Goal: Information Seeking & Learning: Learn about a topic

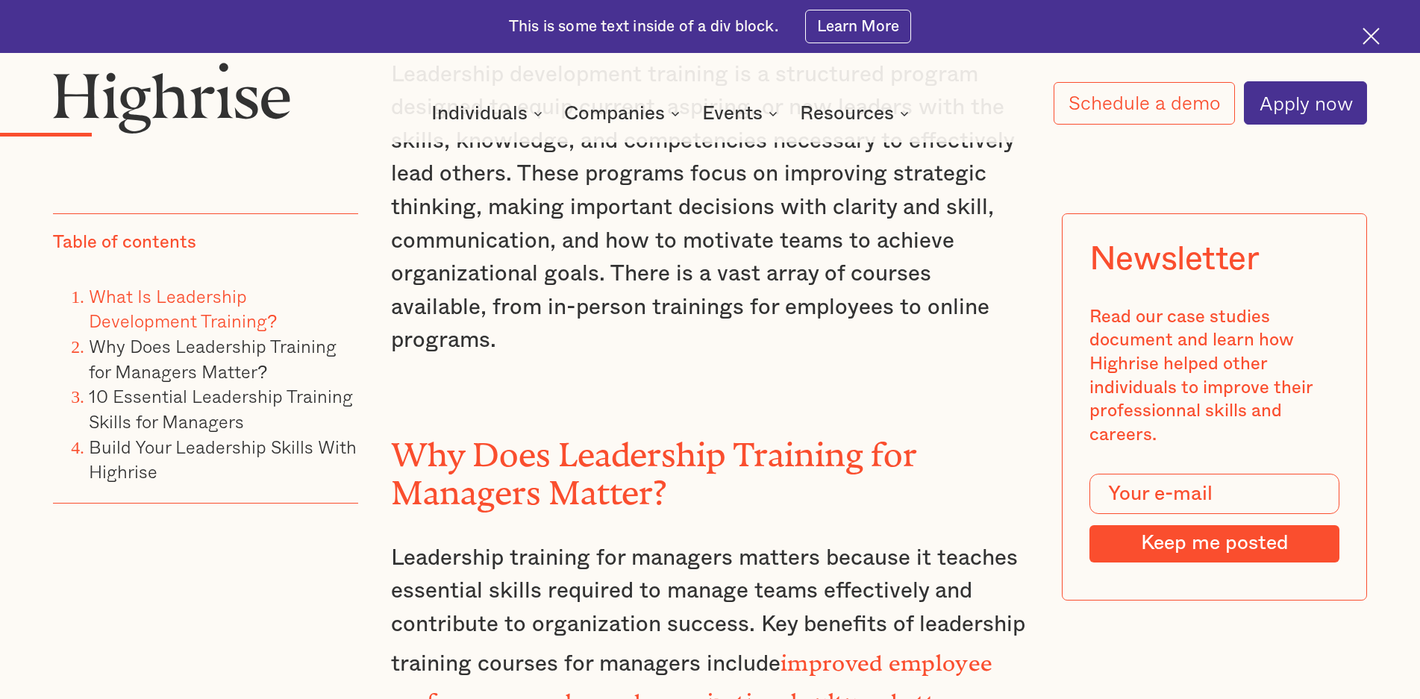
scroll to position [2014, 0]
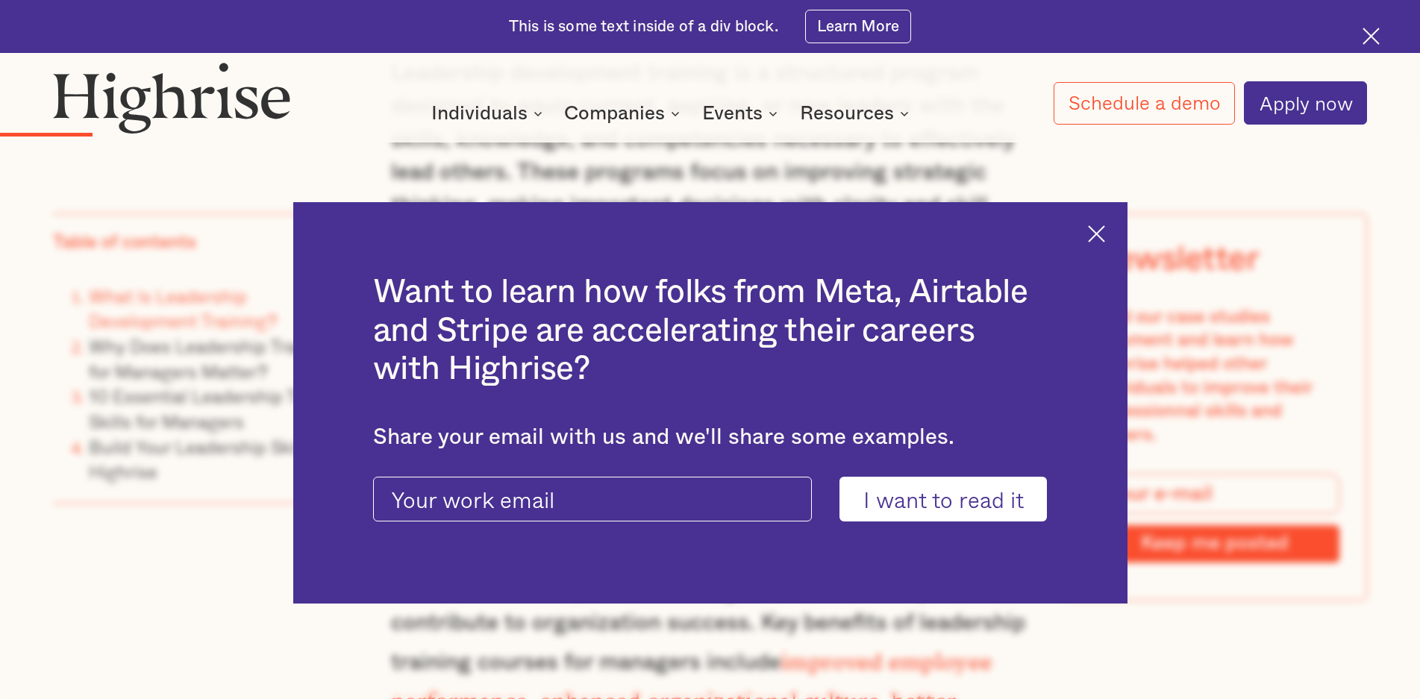
click at [1105, 233] on img at bounding box center [1096, 233] width 17 height 17
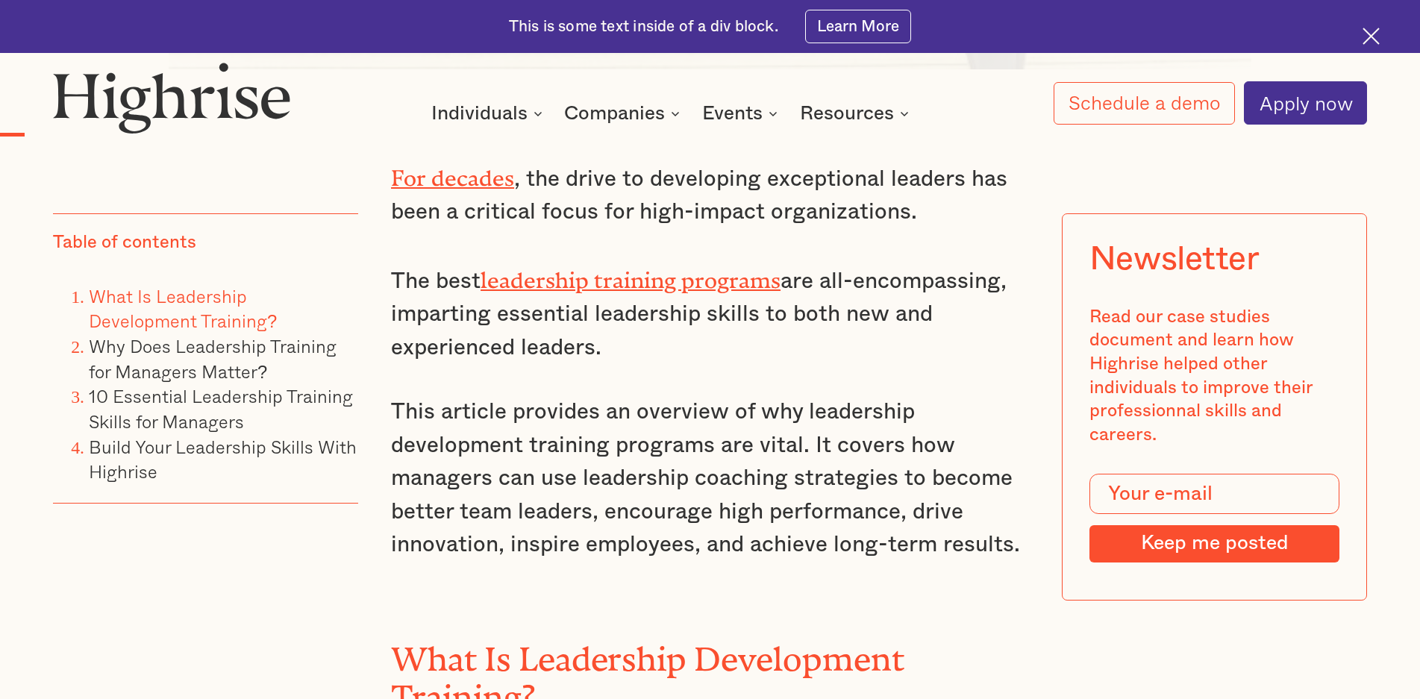
scroll to position [1119, 0]
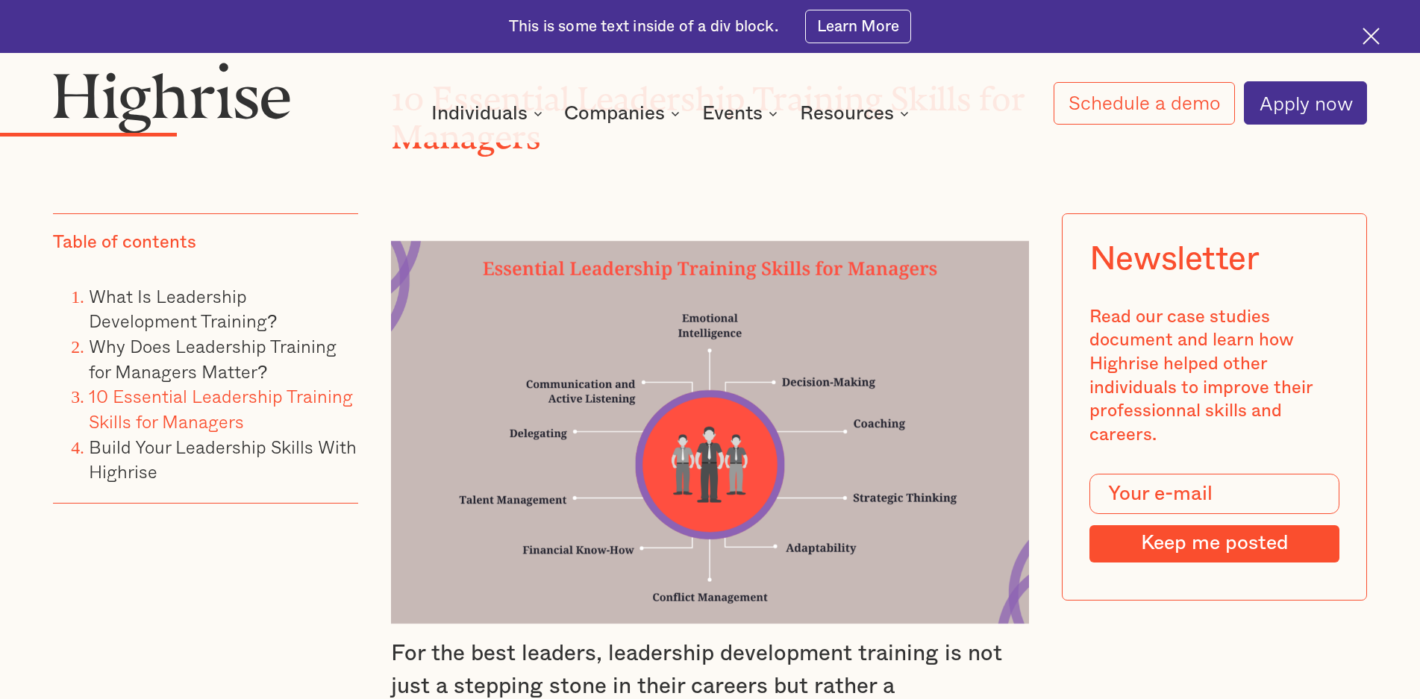
scroll to position [2984, 0]
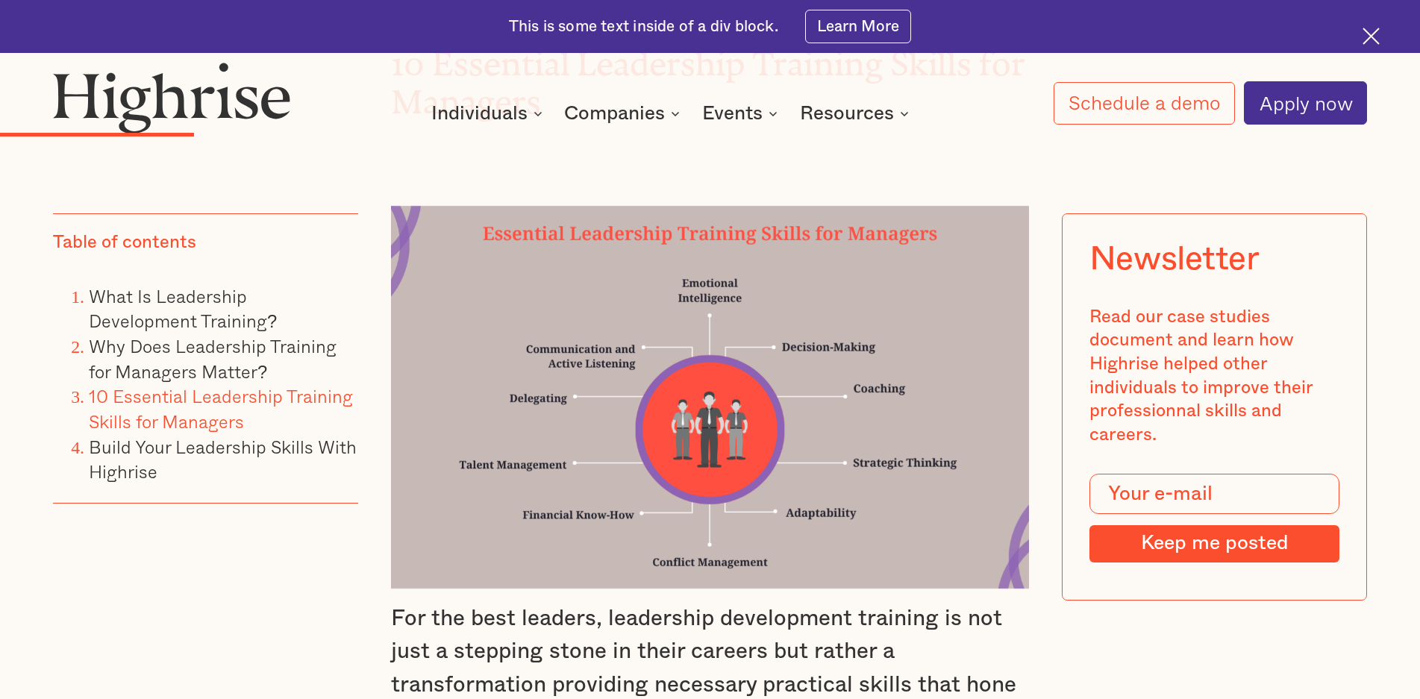
click at [592, 310] on img at bounding box center [710, 397] width 638 height 383
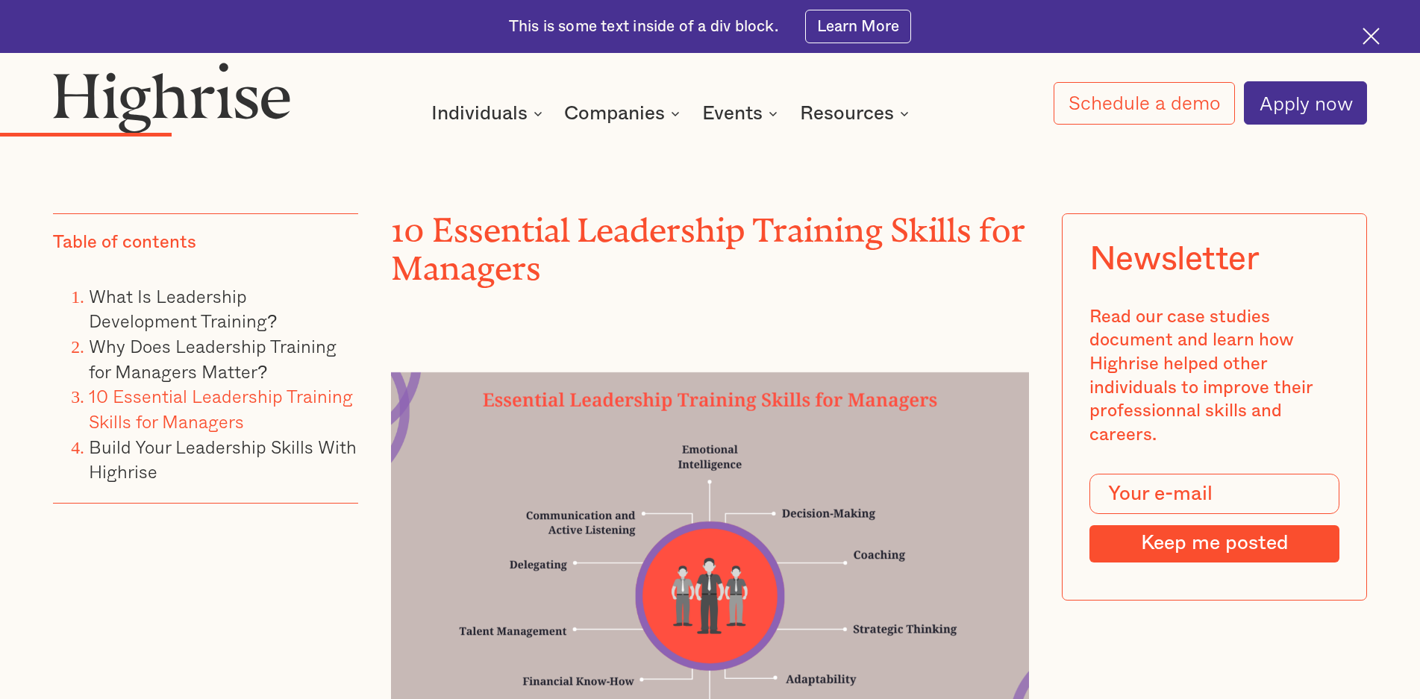
scroll to position [2760, 0]
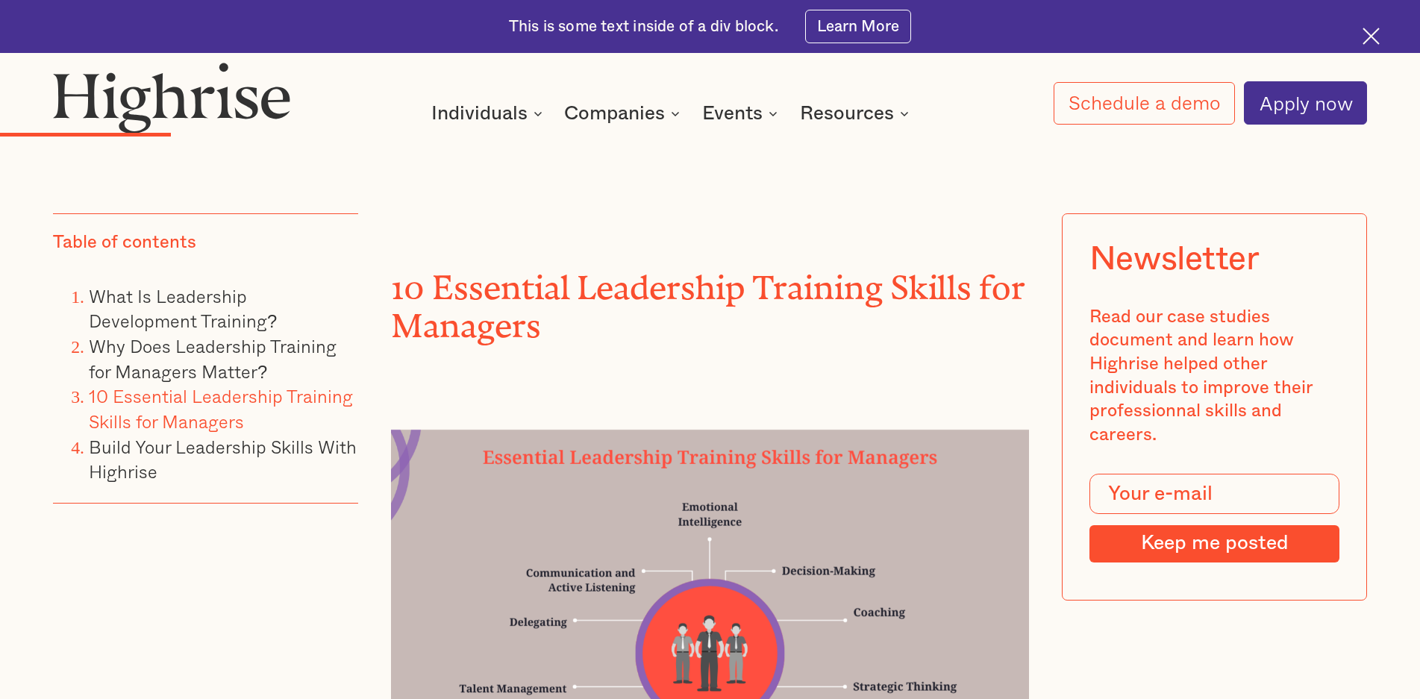
click at [621, 375] on div at bounding box center [710, 594] width 638 height 438
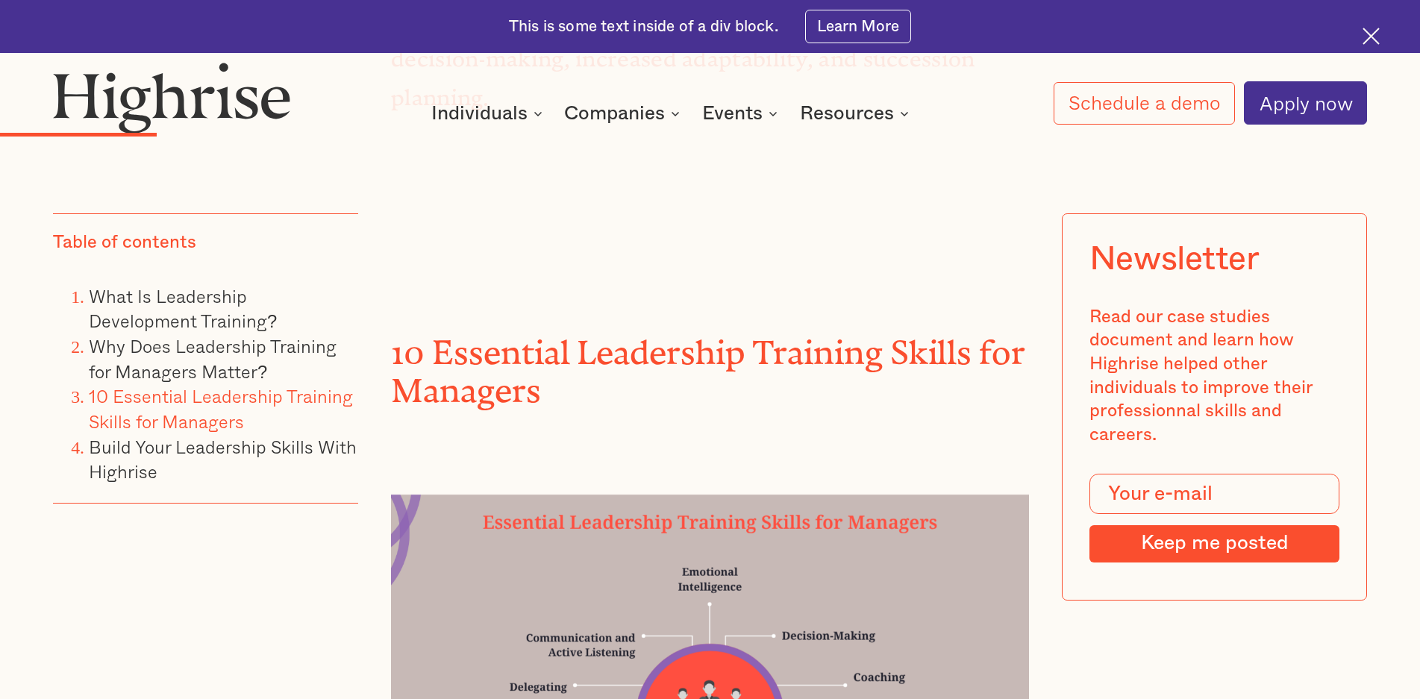
scroll to position [2611, 0]
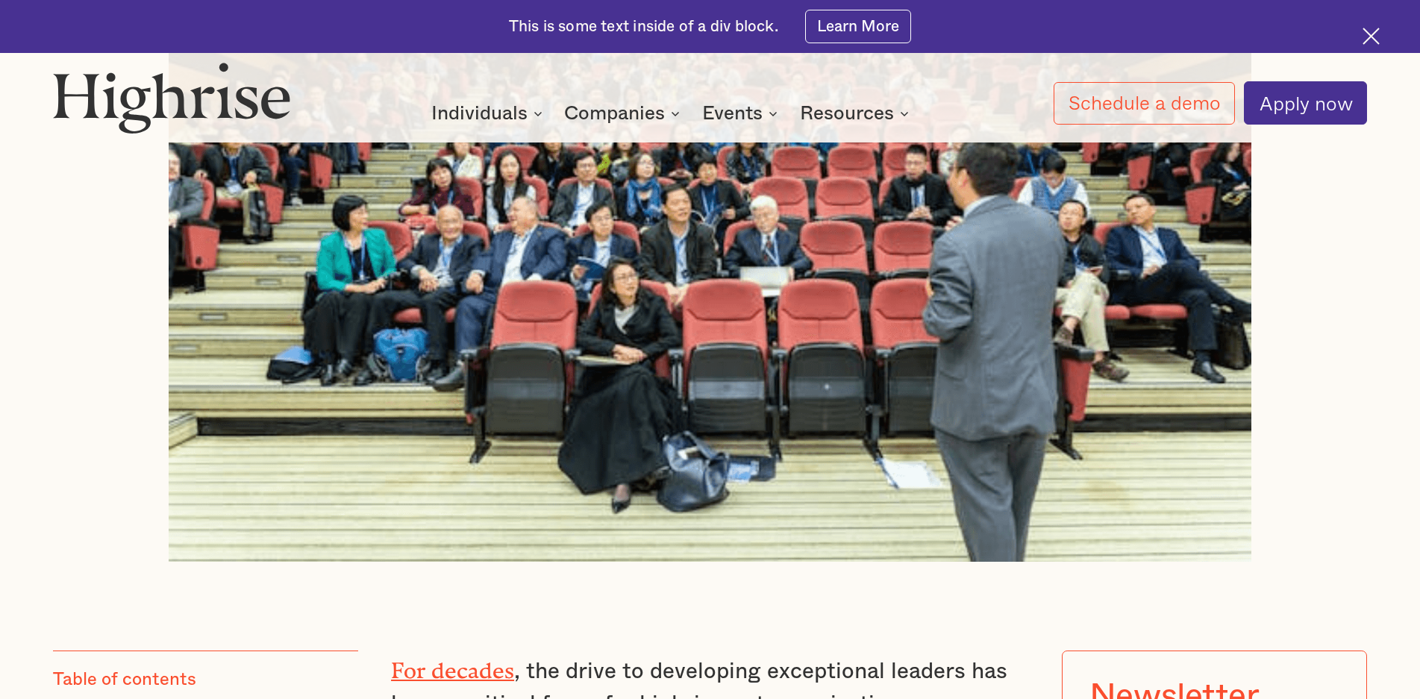
scroll to position [821, 0]
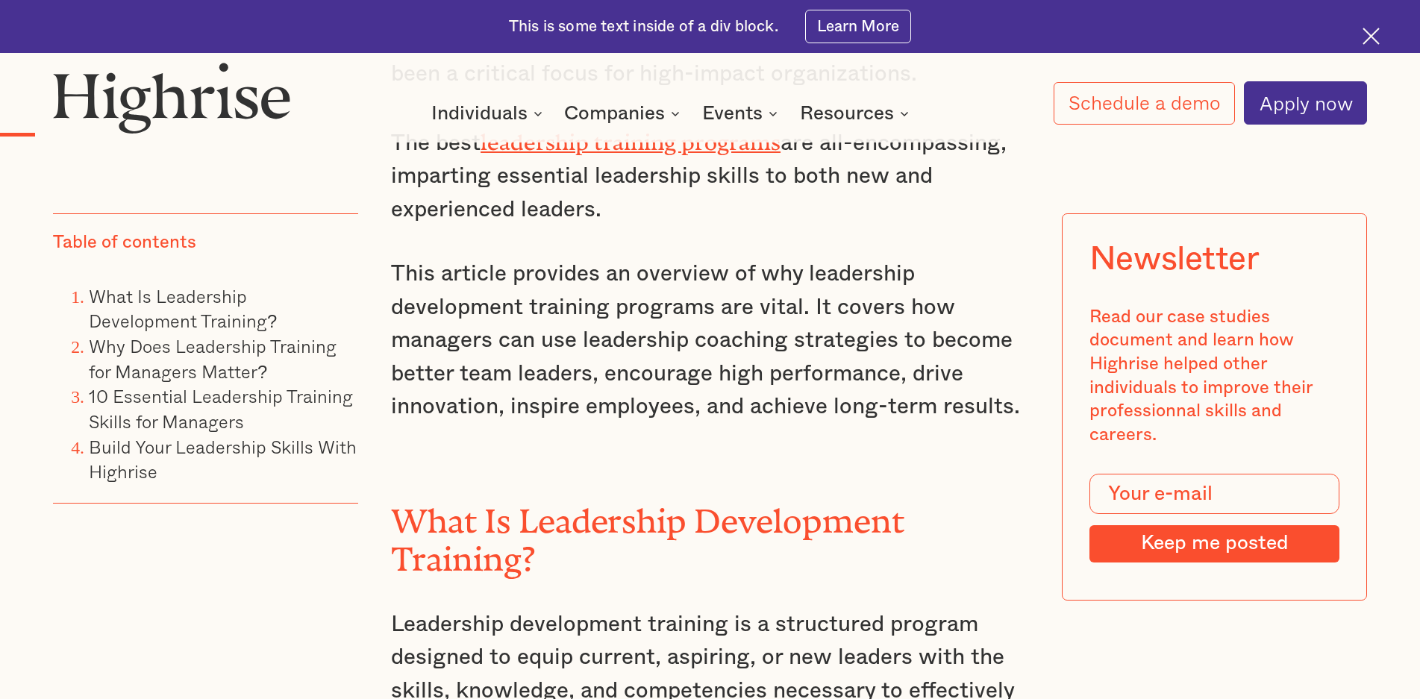
scroll to position [1492, 0]
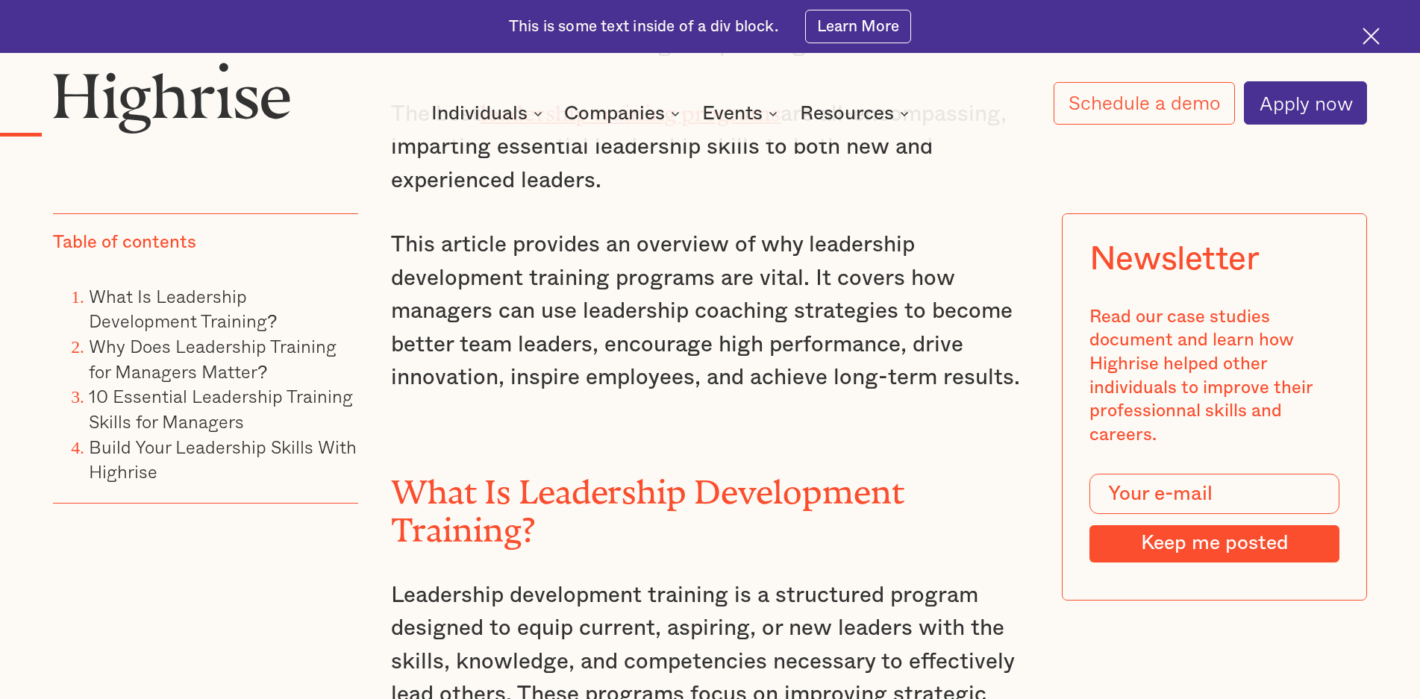
click at [600, 499] on h2 "What Is Leadership Development Training?" at bounding box center [710, 503] width 638 height 75
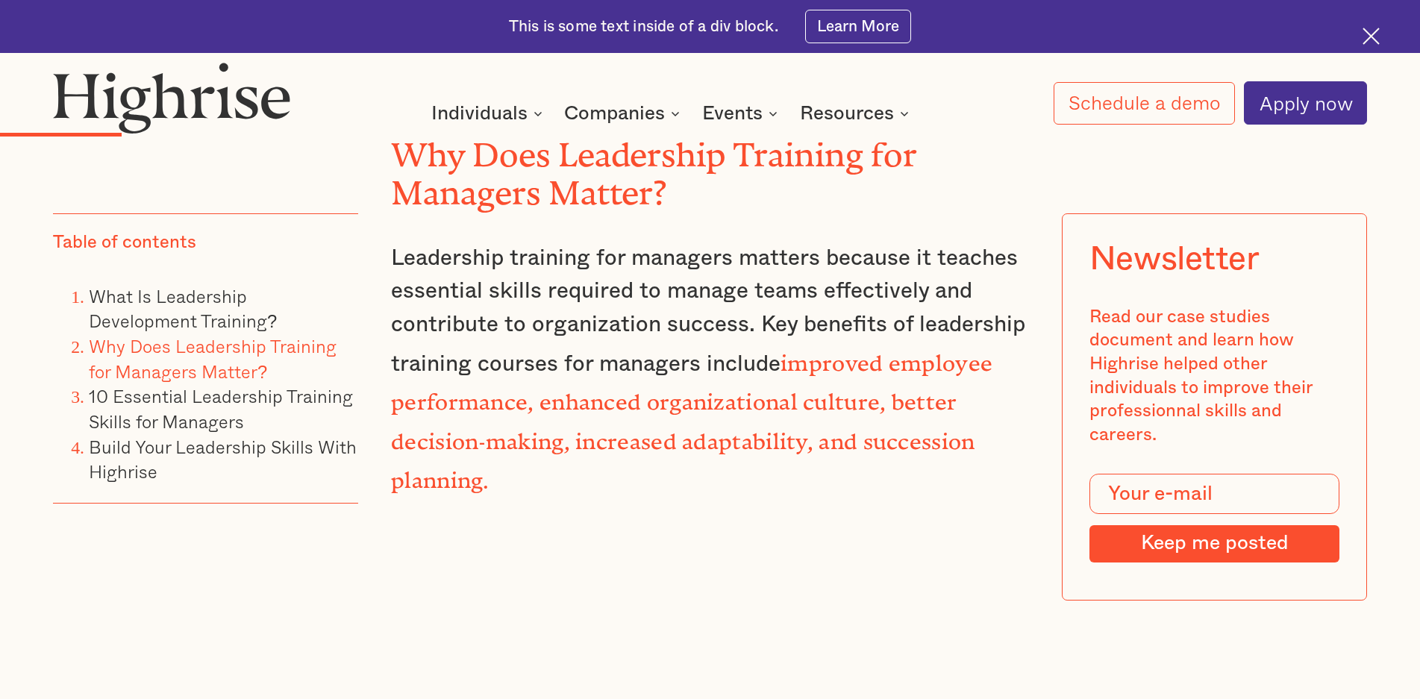
scroll to position [2238, 0]
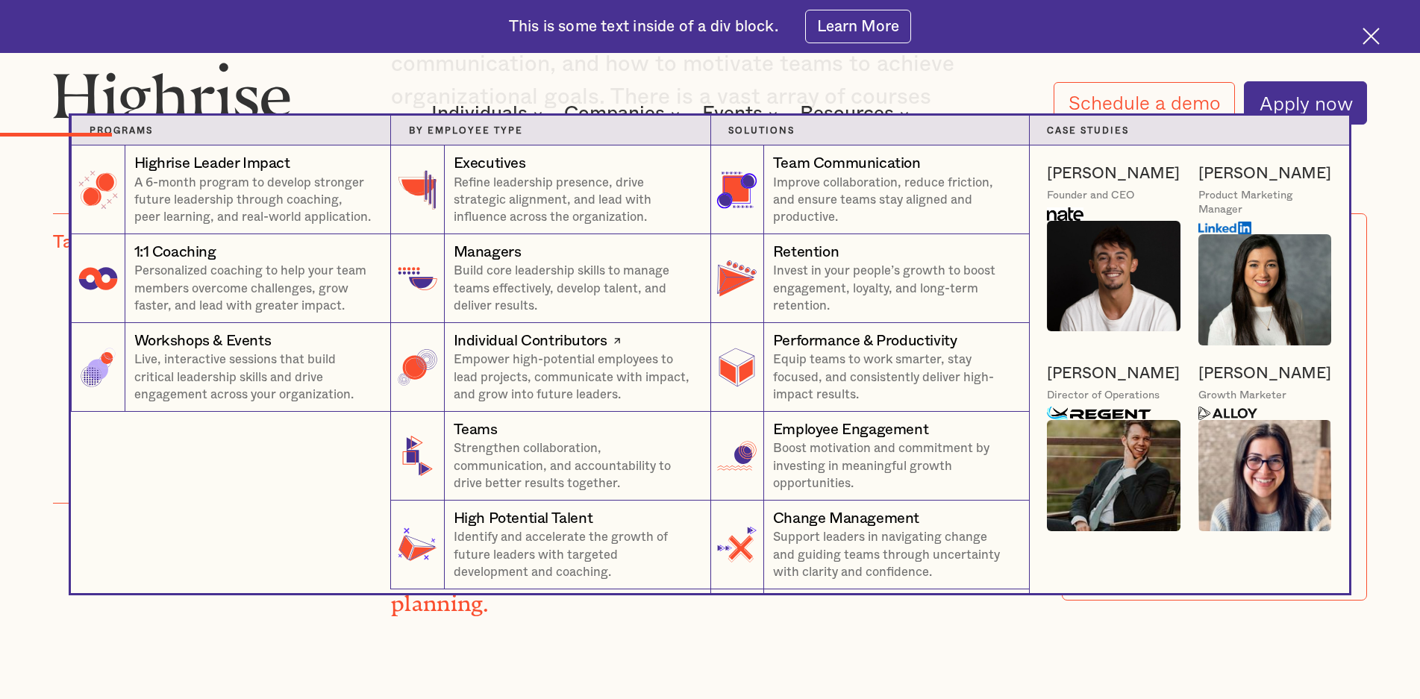
scroll to position [2164, 0]
click at [184, 179] on p "A 6-month program to develop stronger future leadership through coaching, peer …" at bounding box center [253, 201] width 239 height 52
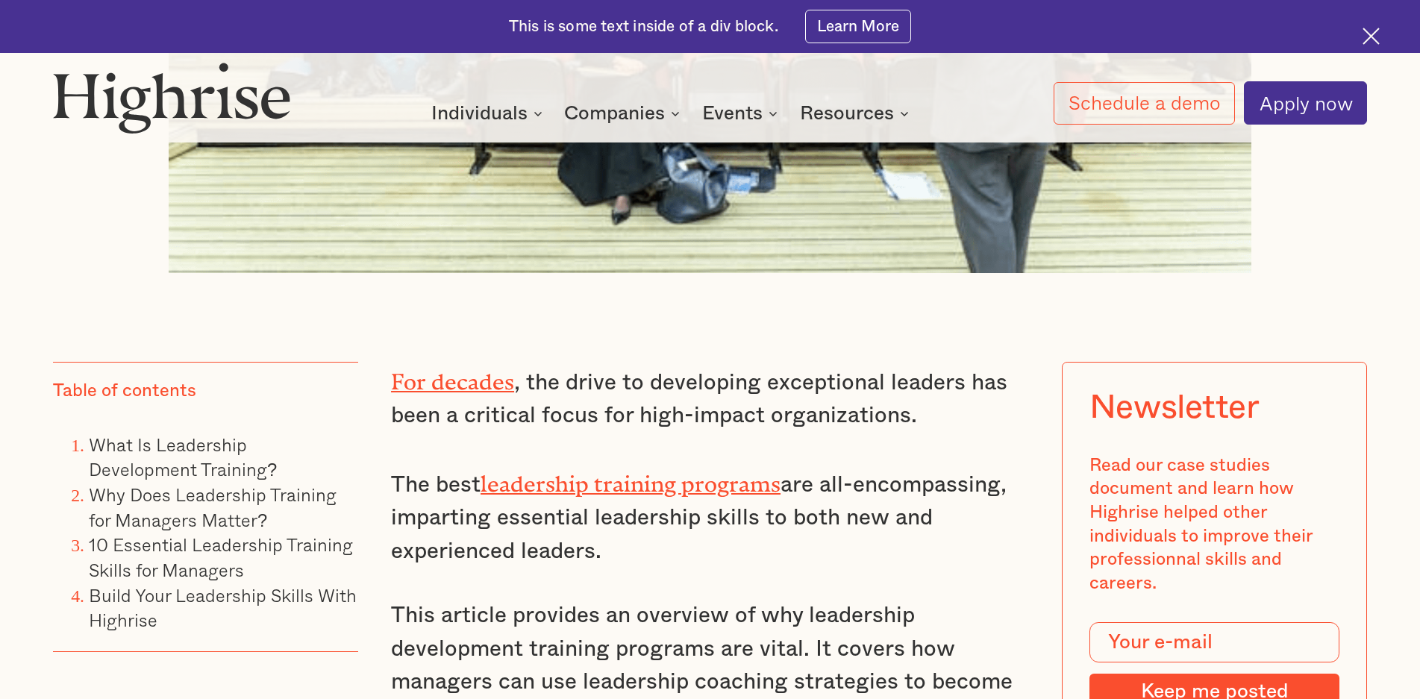
scroll to position [1268, 0]
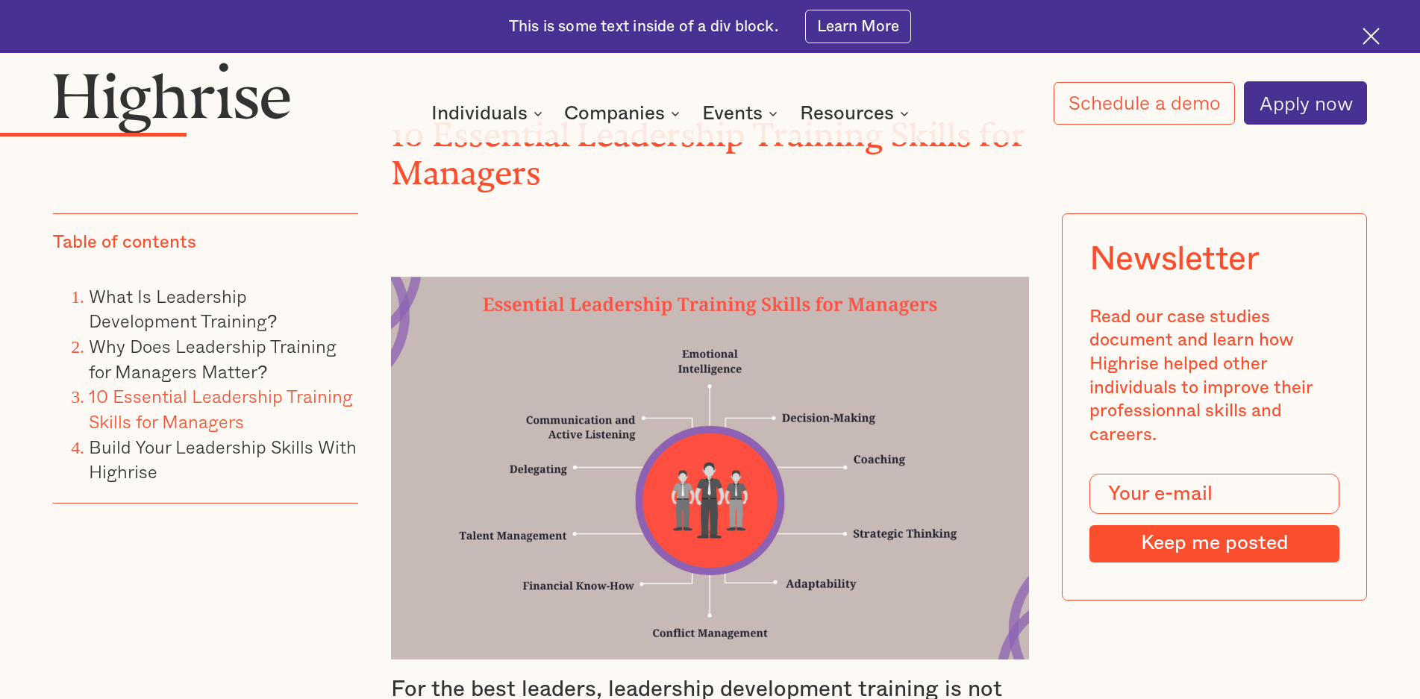
scroll to position [2910, 0]
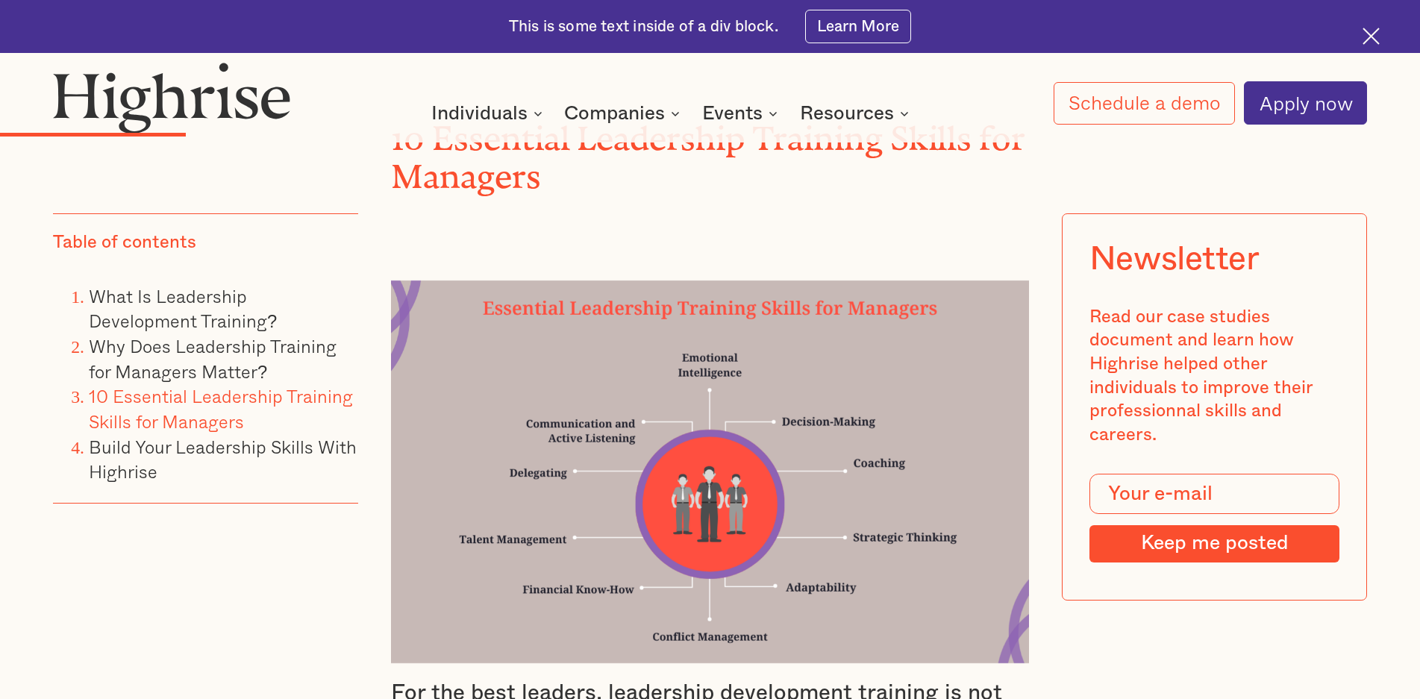
click at [689, 360] on img at bounding box center [710, 472] width 638 height 383
click at [441, 281] on img at bounding box center [710, 472] width 638 height 383
click at [404, 286] on img at bounding box center [710, 472] width 638 height 383
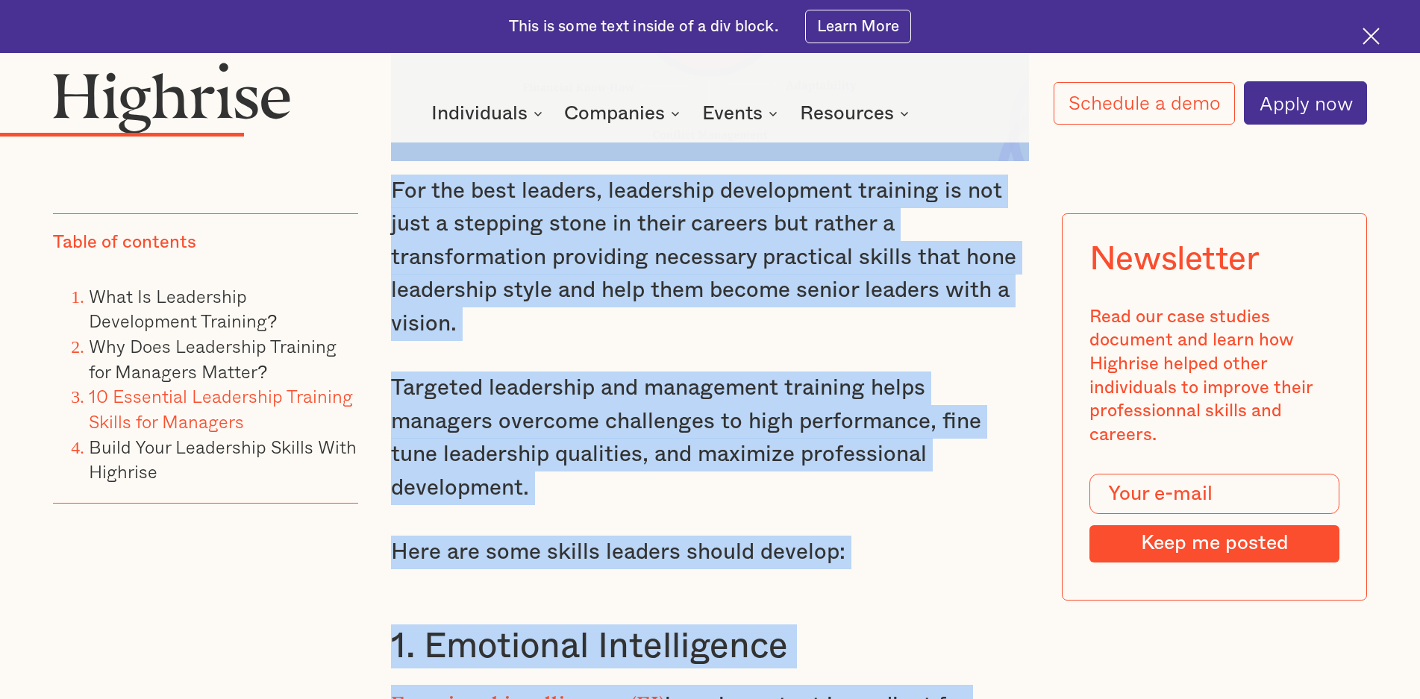
scroll to position [3467, 0]
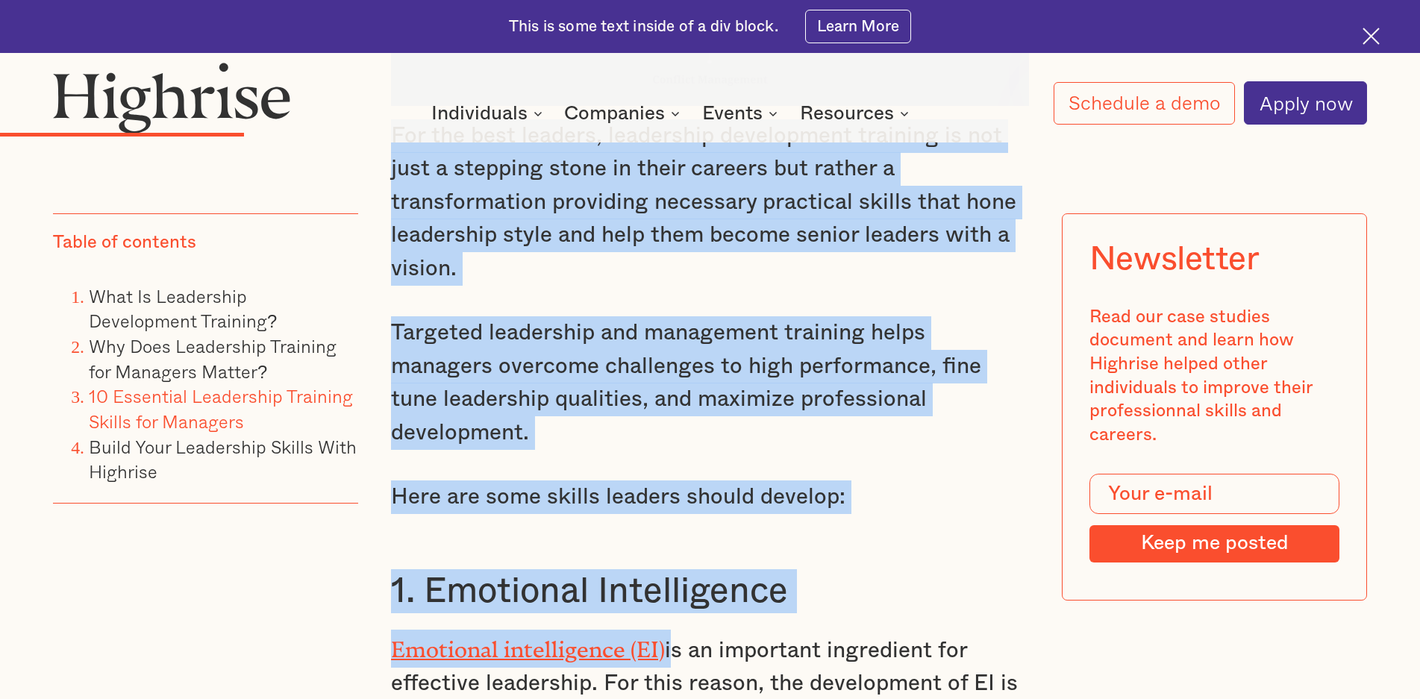
drag, startPoint x: 386, startPoint y: 242, endPoint x: 668, endPoint y: 568, distance: 431.1
click at [911, 569] on h3 "1. Emotional Intelligence" at bounding box center [710, 591] width 638 height 44
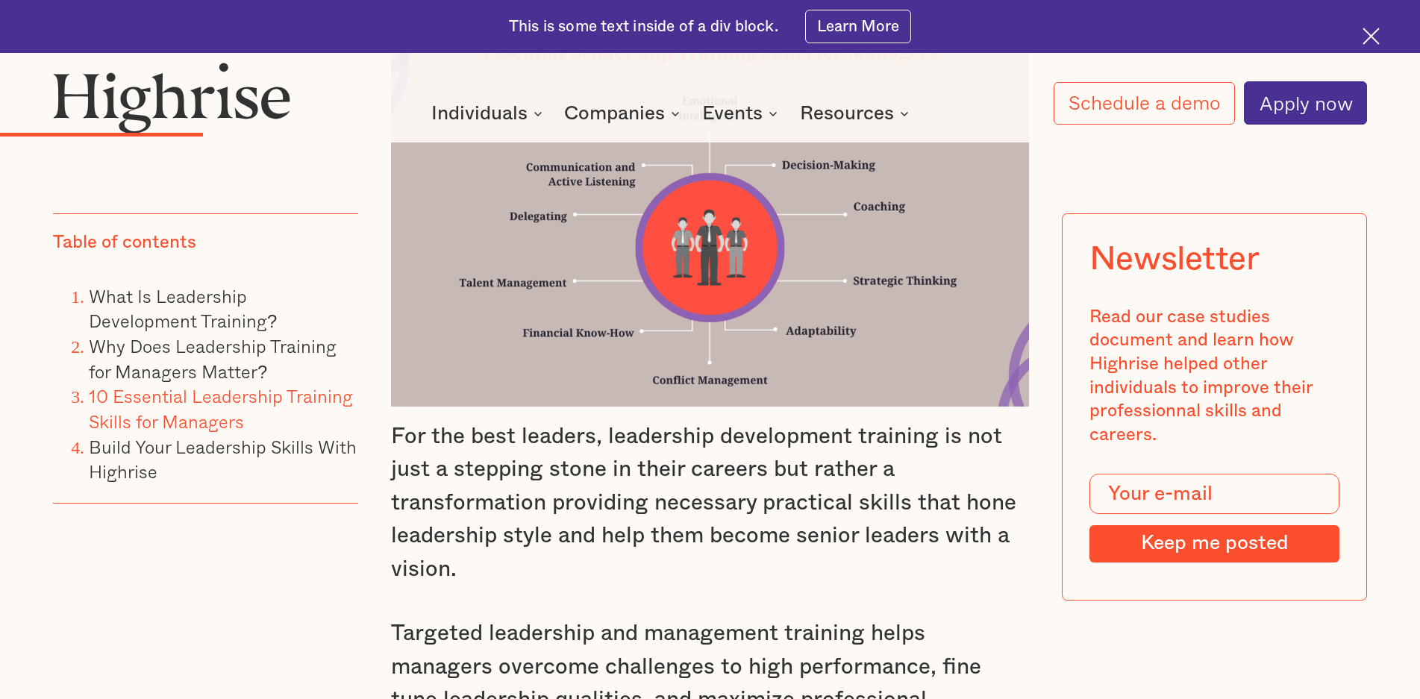
scroll to position [3168, 0]
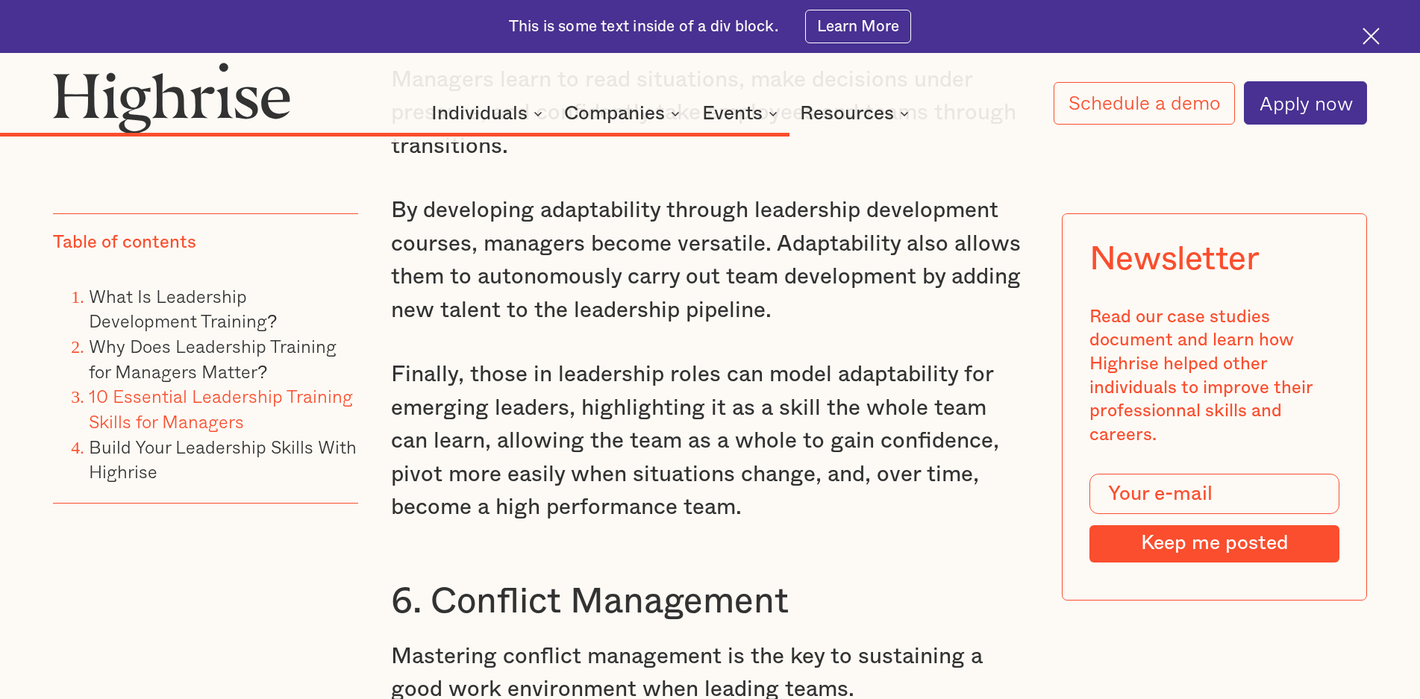
scroll to position [8764, 0]
